Goal: Navigation & Orientation: Find specific page/section

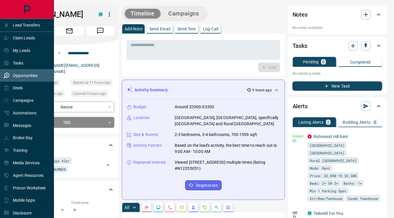
click at [33, 73] on p "Opportunities" at bounding box center [25, 75] width 25 height 5
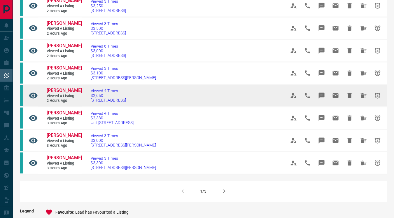
scroll to position [317, 0]
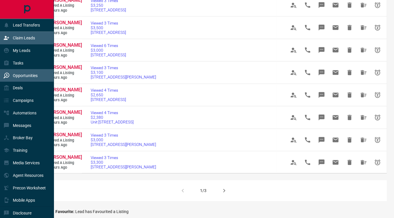
click at [22, 37] on p "Claim Leads" at bounding box center [24, 38] width 22 height 5
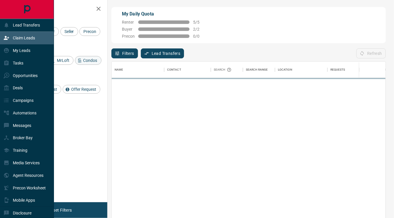
scroll to position [160, 269]
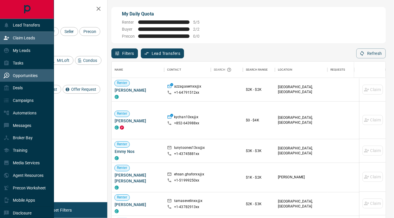
click at [20, 76] on p "Opportunities" at bounding box center [25, 75] width 25 height 5
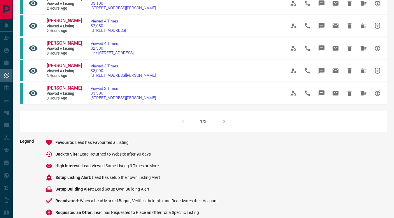
scroll to position [389, 0]
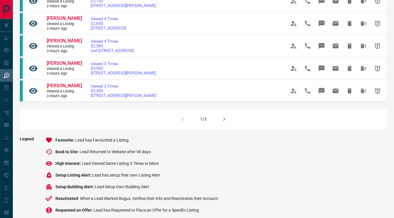
click at [222, 115] on icon "button" at bounding box center [224, 118] width 7 height 7
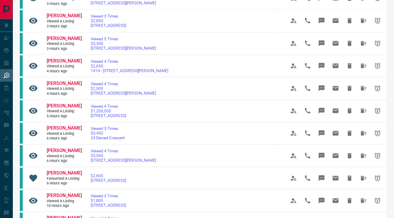
scroll to position [257, 0]
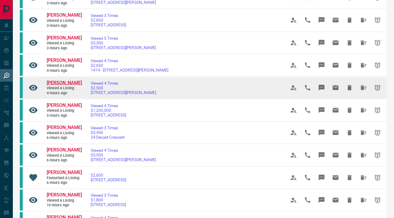
click at [66, 81] on span "[PERSON_NAME]" at bounding box center [64, 83] width 35 height 6
